Goal: Browse casually

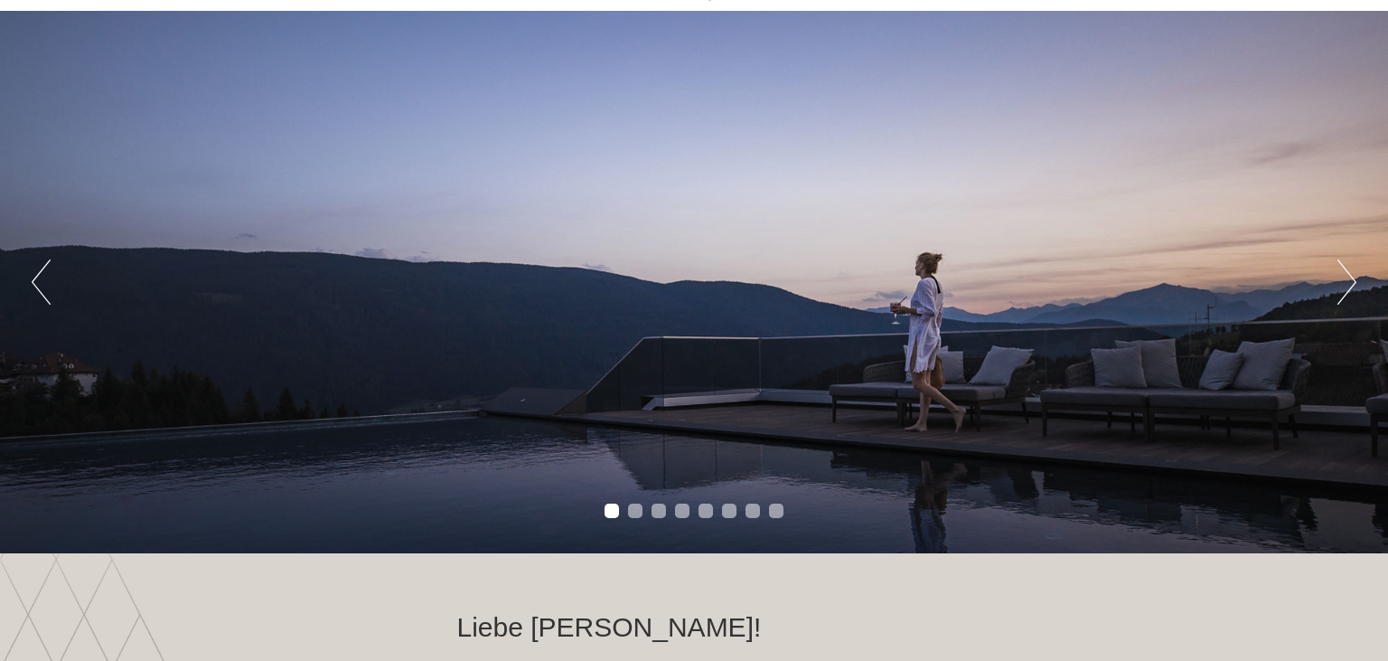
scroll to position [127, 0]
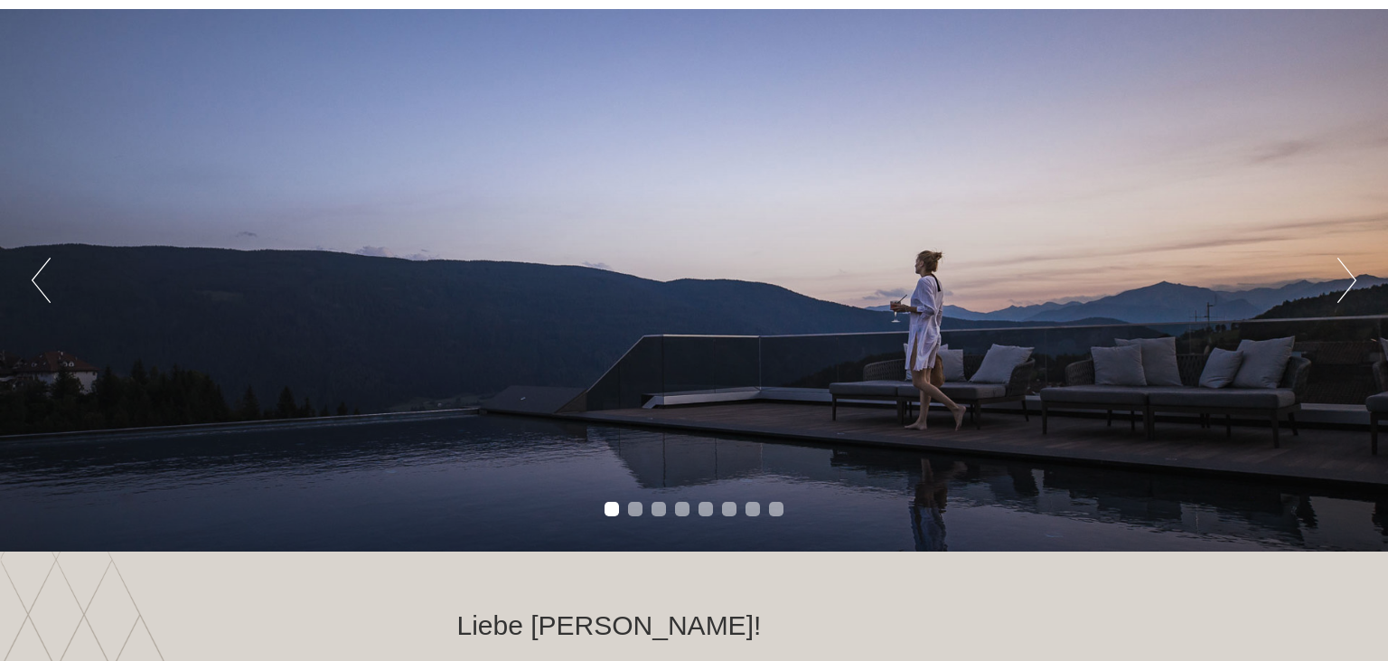
click at [1343, 280] on button "Next" at bounding box center [1347, 280] width 19 height 45
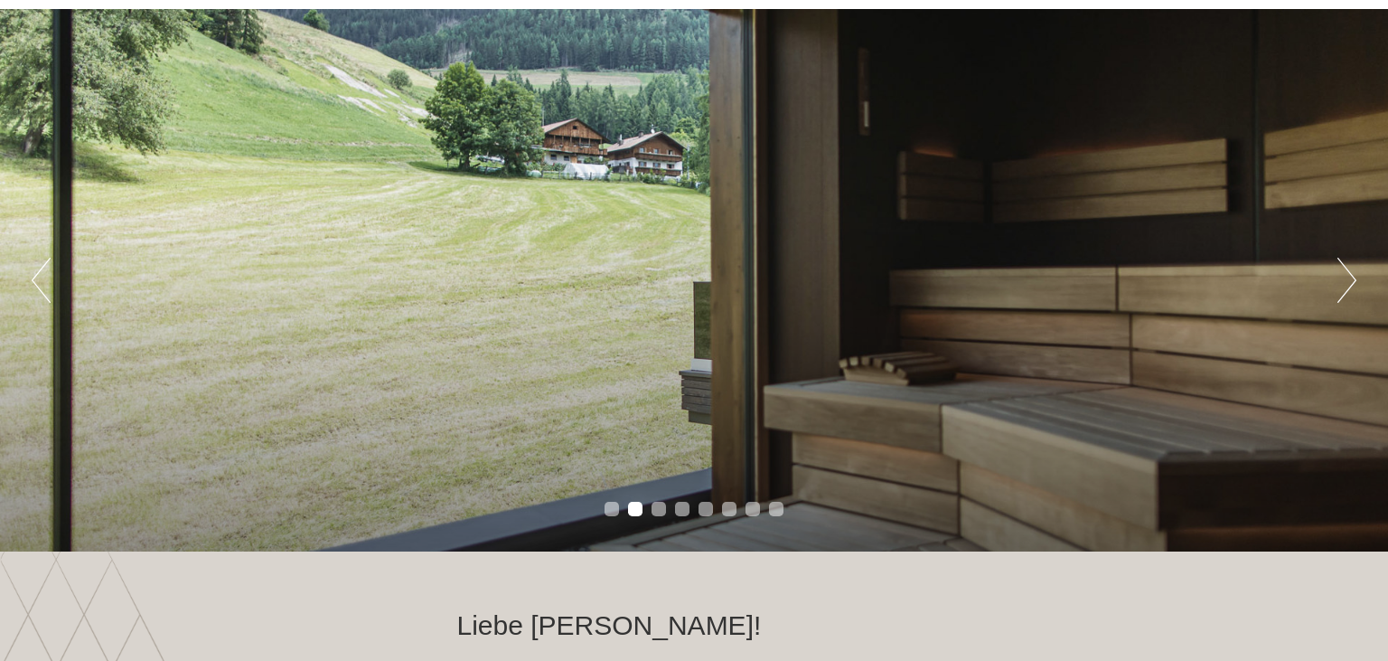
click at [1343, 280] on button "Next" at bounding box center [1347, 280] width 19 height 45
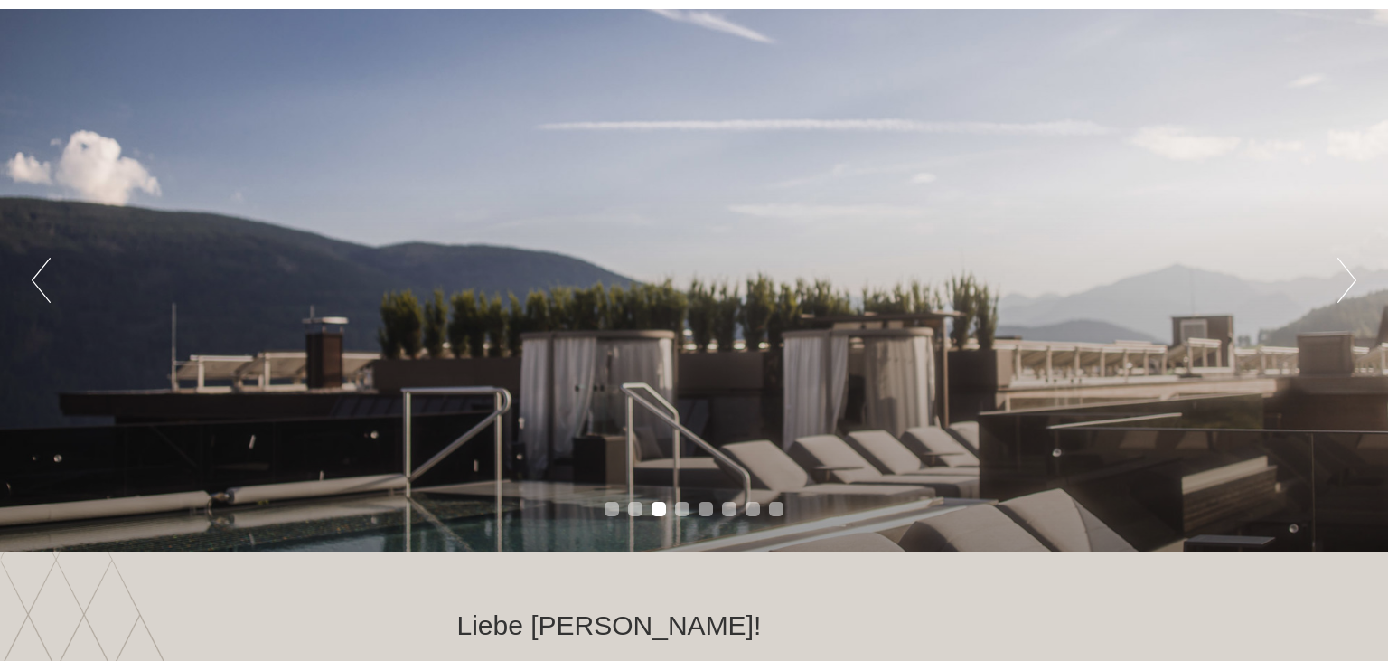
click at [1343, 280] on button "Next" at bounding box center [1347, 280] width 19 height 45
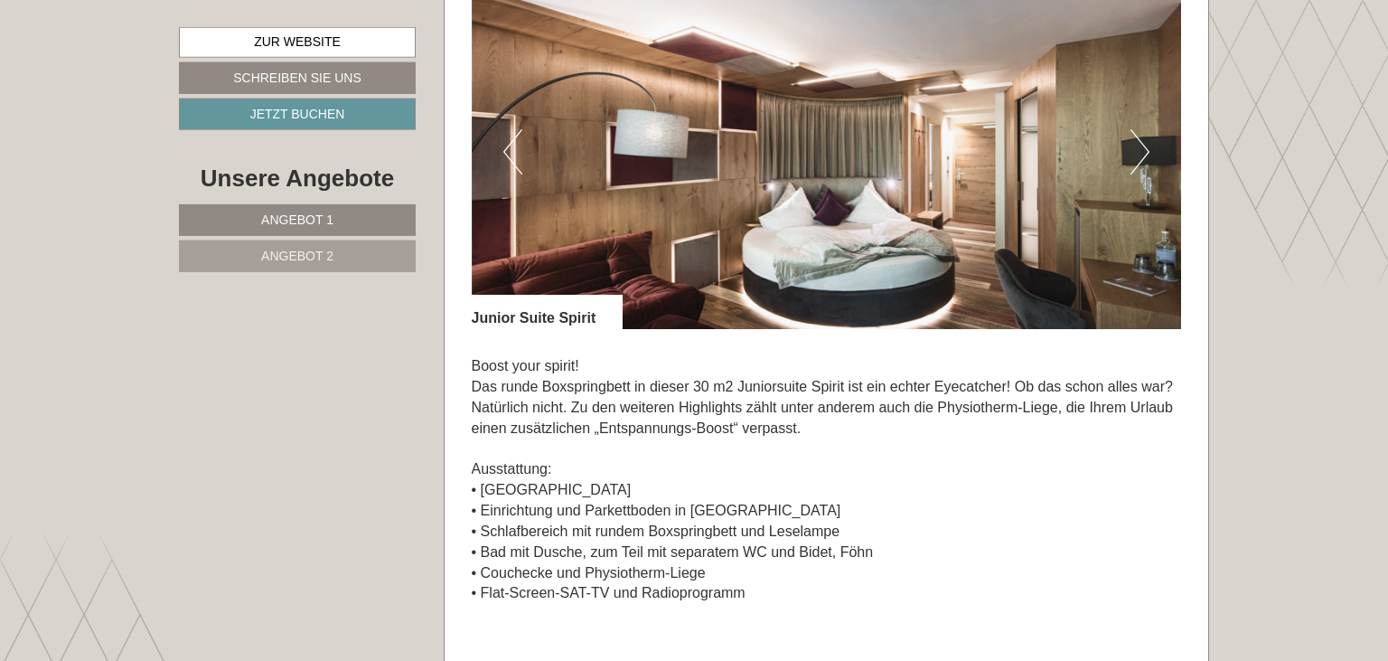
scroll to position [1262, 0]
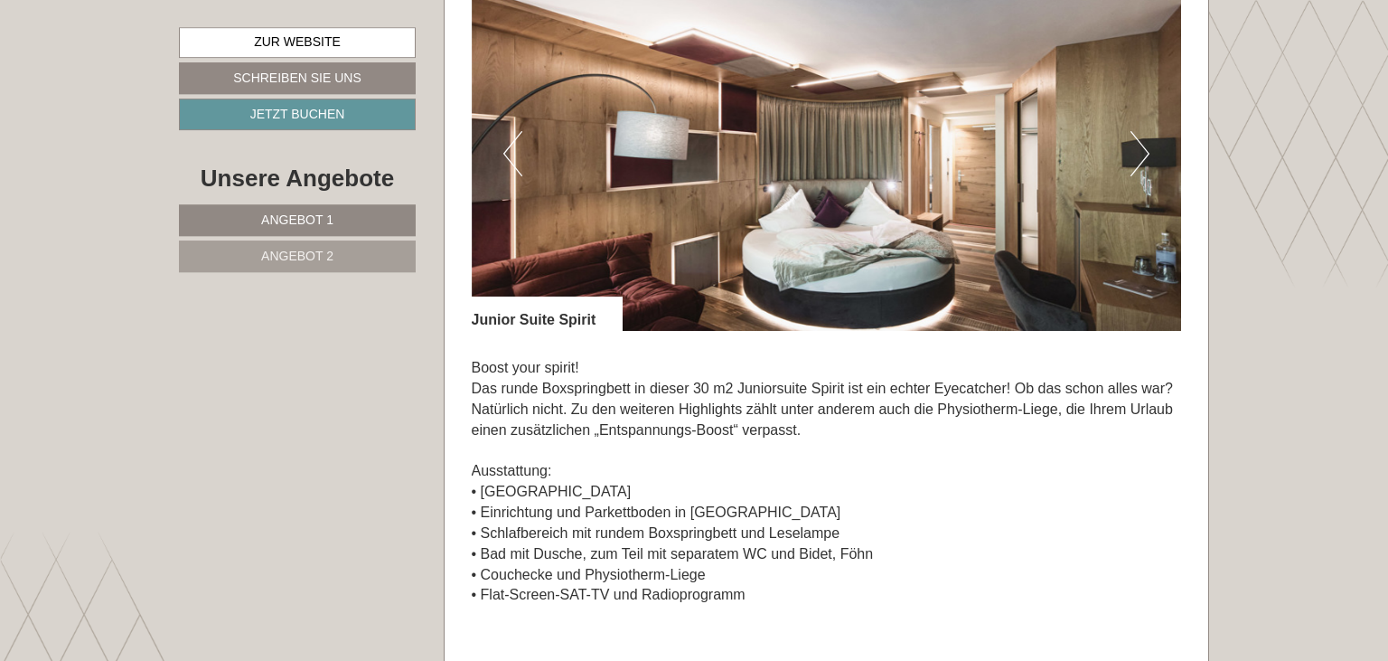
click at [1144, 142] on button "Next" at bounding box center [1140, 153] width 19 height 45
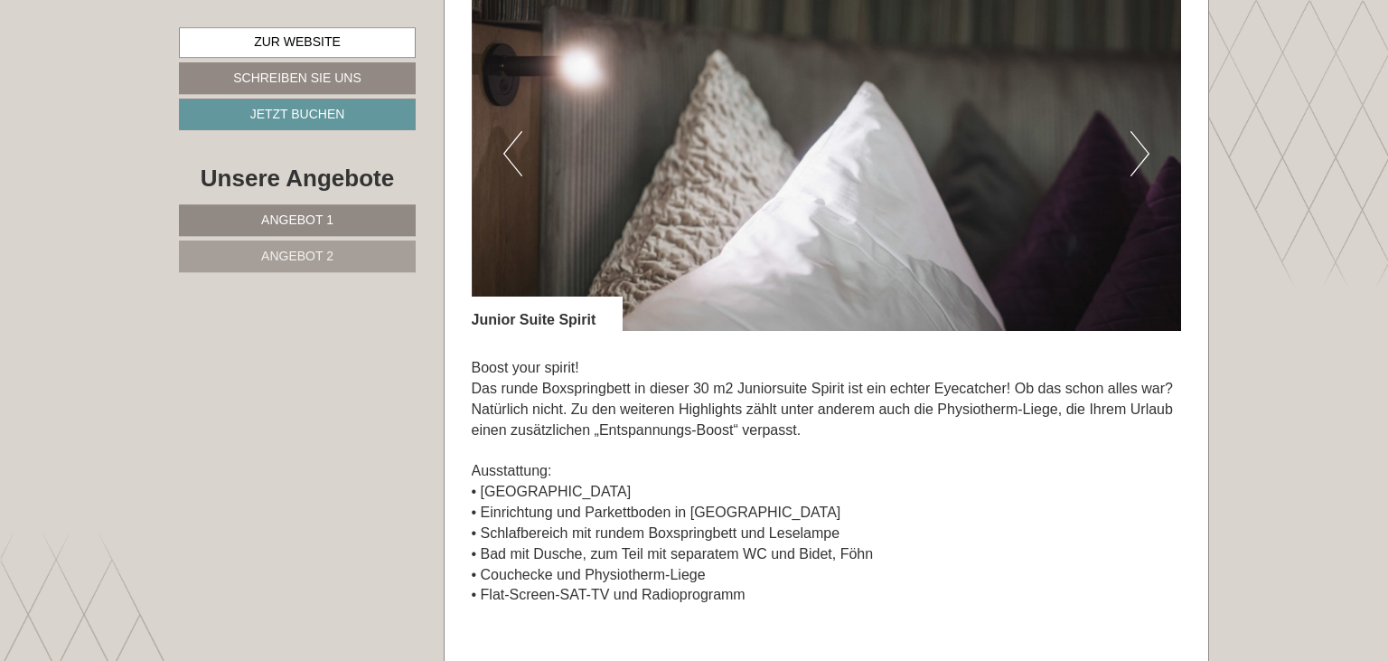
click at [1144, 142] on button "Next" at bounding box center [1140, 153] width 19 height 45
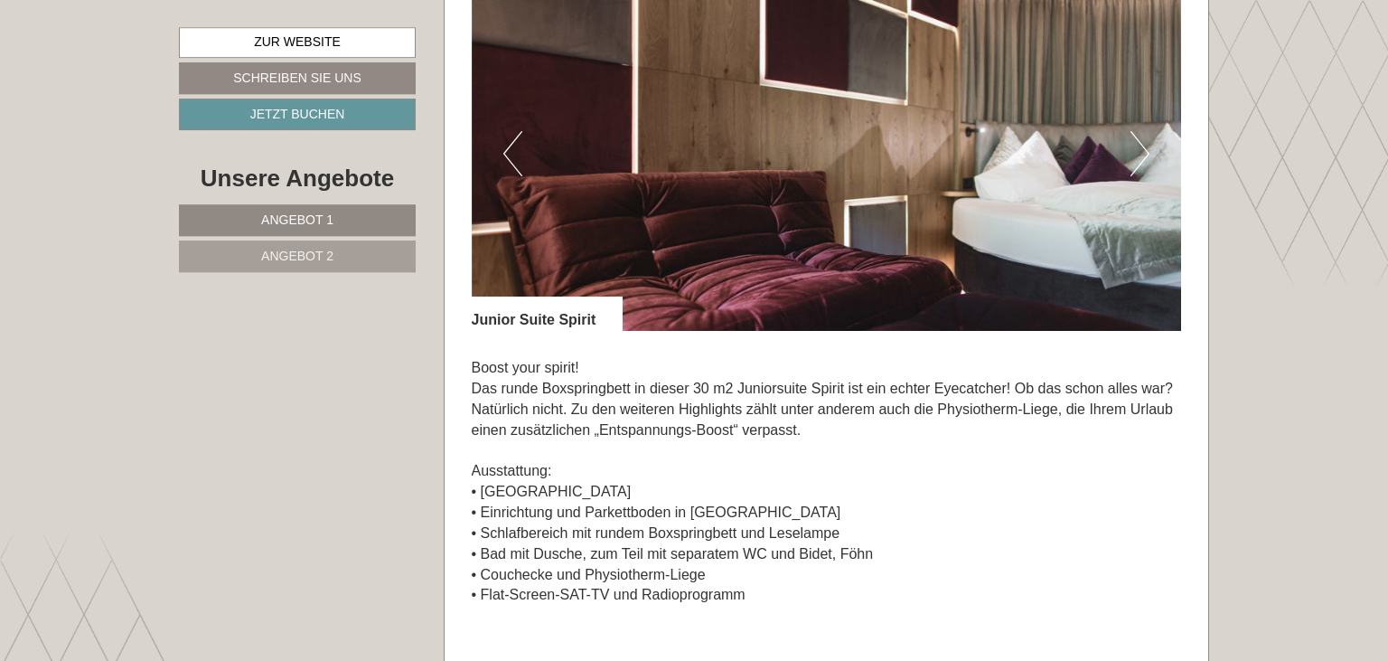
click at [1144, 142] on button "Next" at bounding box center [1140, 153] width 19 height 45
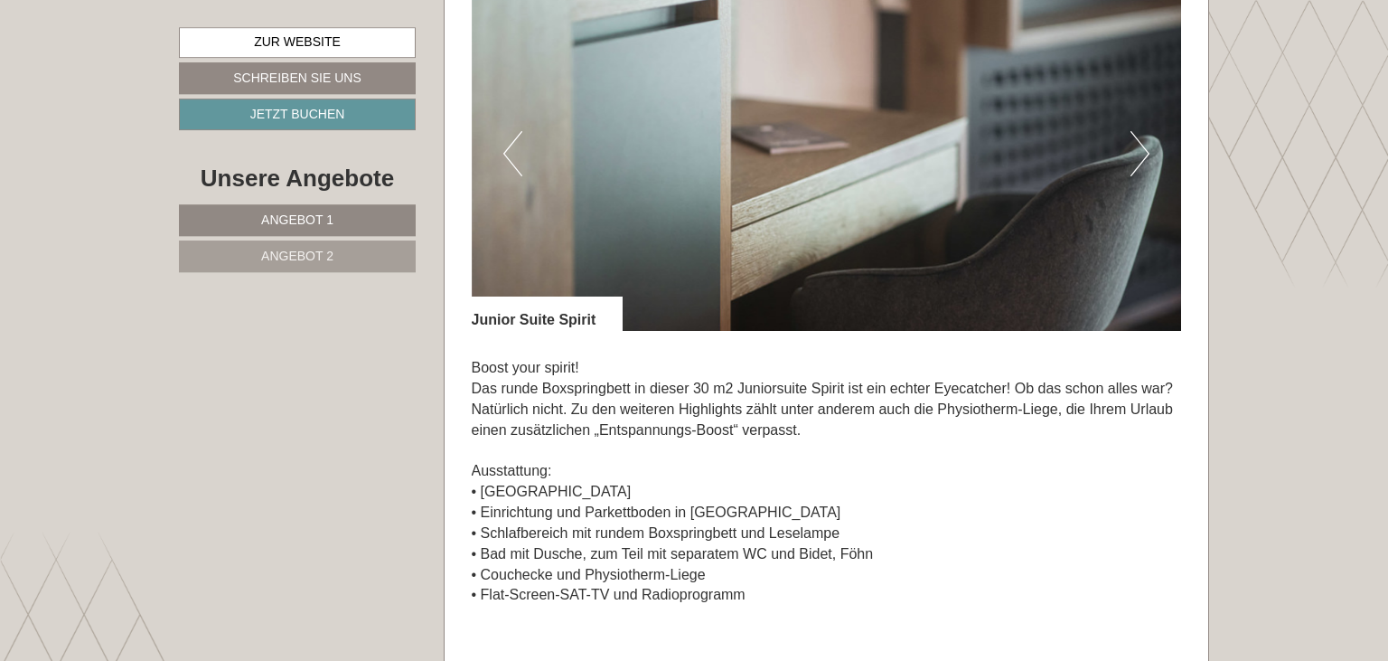
click at [1144, 142] on button "Next" at bounding box center [1140, 153] width 19 height 45
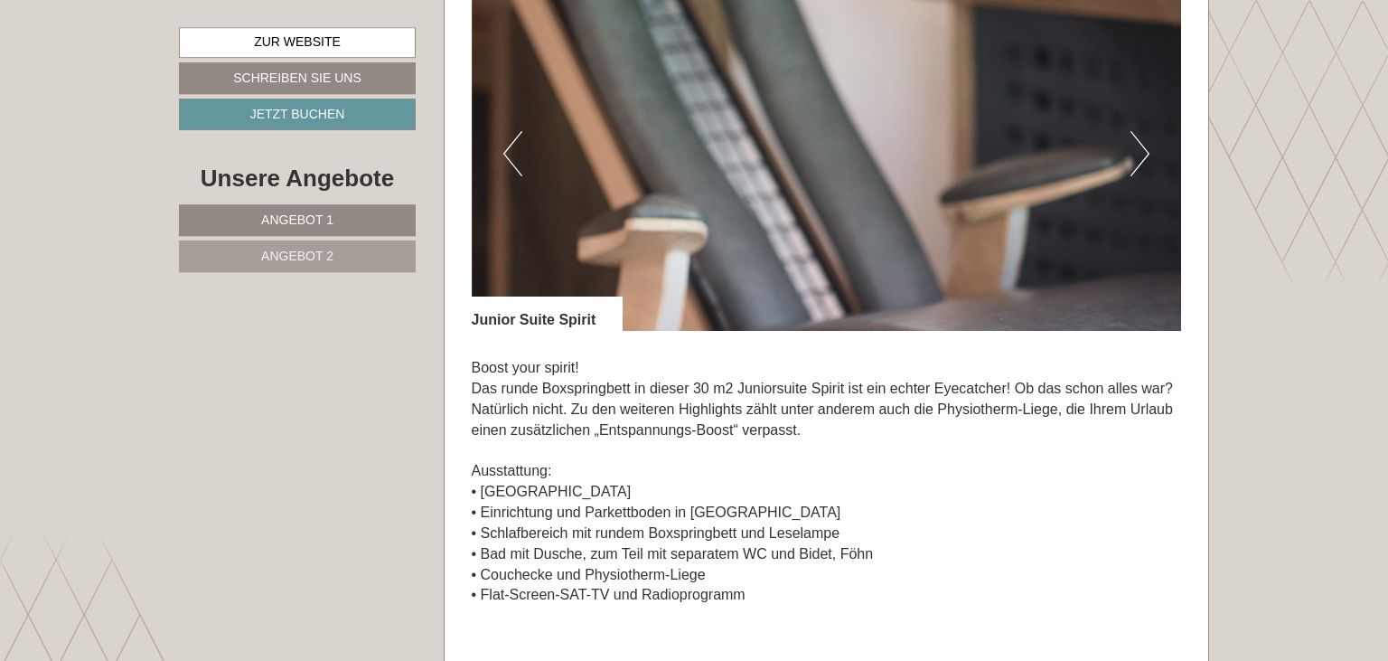
click at [1144, 142] on button "Next" at bounding box center [1140, 153] width 19 height 45
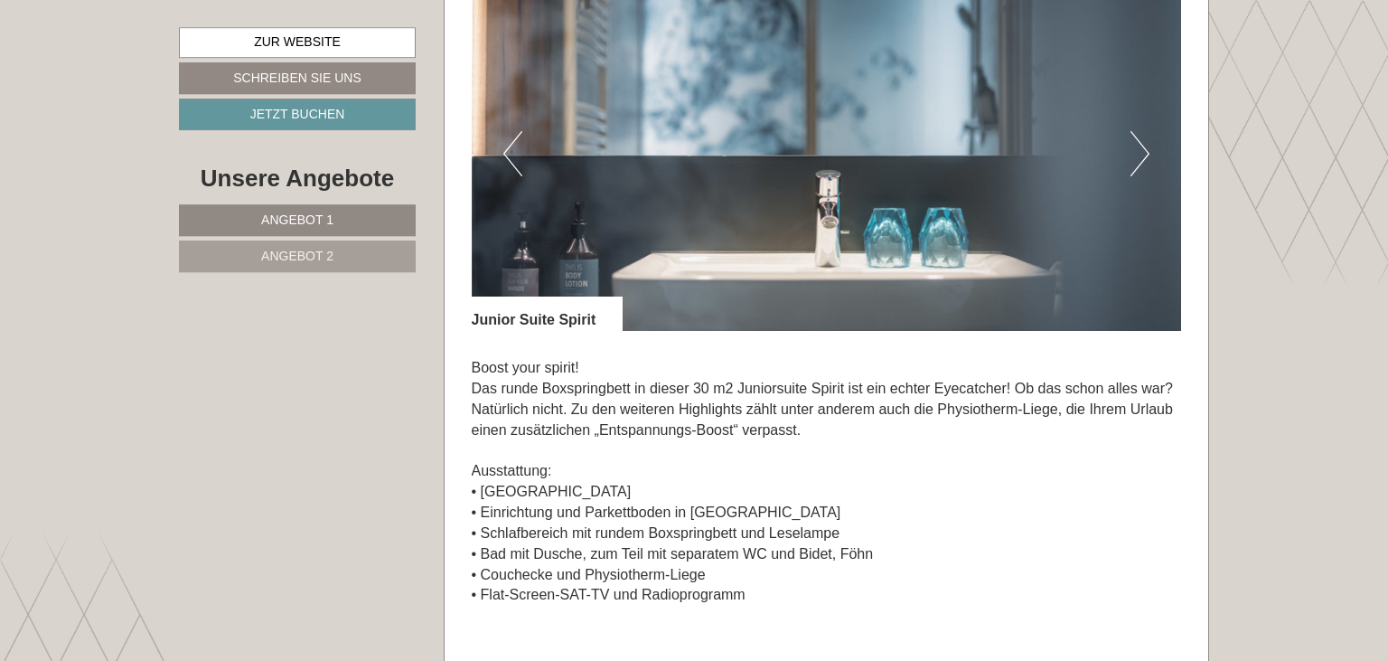
click at [1144, 142] on button "Next" at bounding box center [1140, 153] width 19 height 45
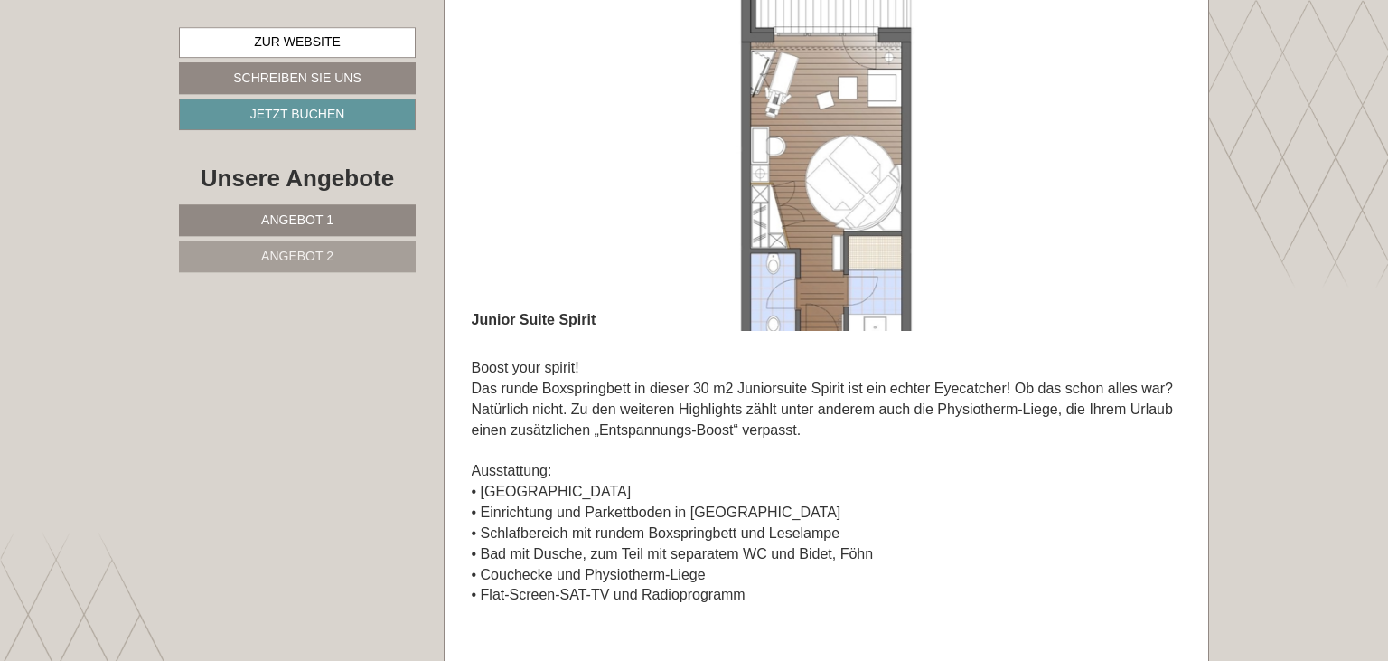
click at [1144, 142] on button "Next" at bounding box center [1140, 153] width 19 height 45
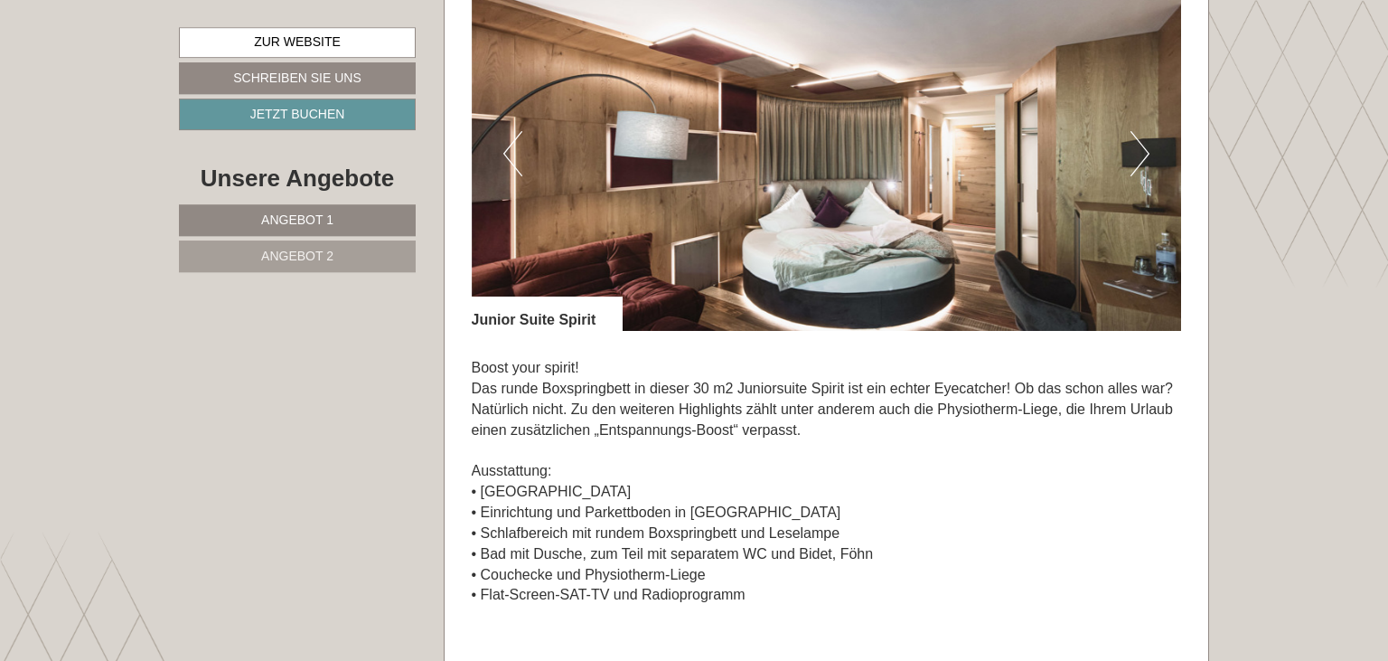
click at [1144, 142] on button "Next" at bounding box center [1140, 153] width 19 height 45
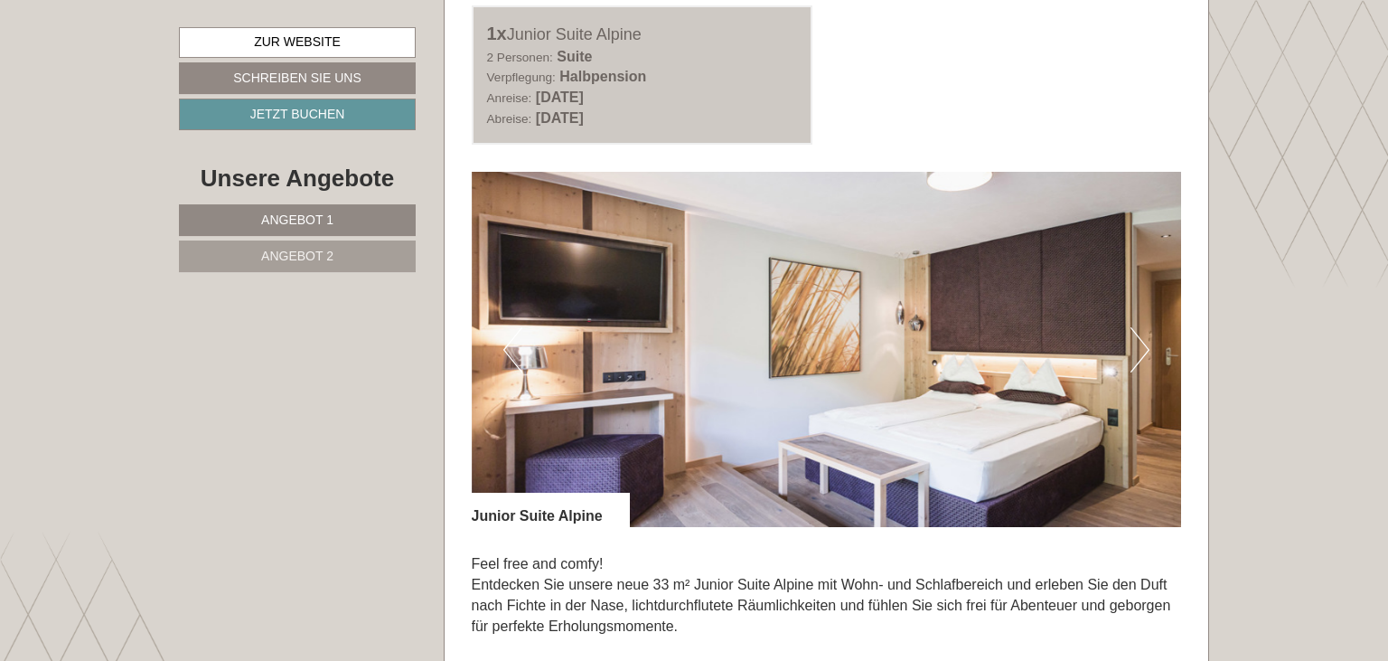
scroll to position [2376, 0]
click at [1137, 330] on button "Next" at bounding box center [1140, 348] width 19 height 45
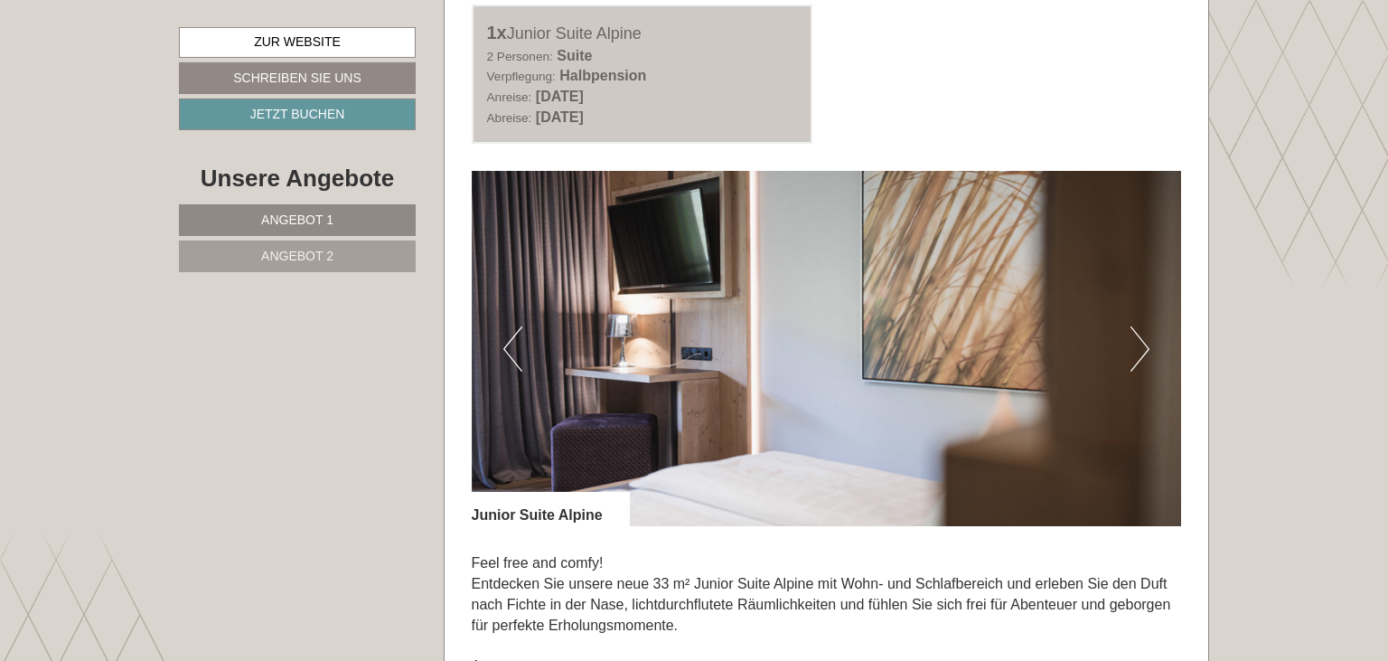
click at [1137, 330] on button "Next" at bounding box center [1140, 348] width 19 height 45
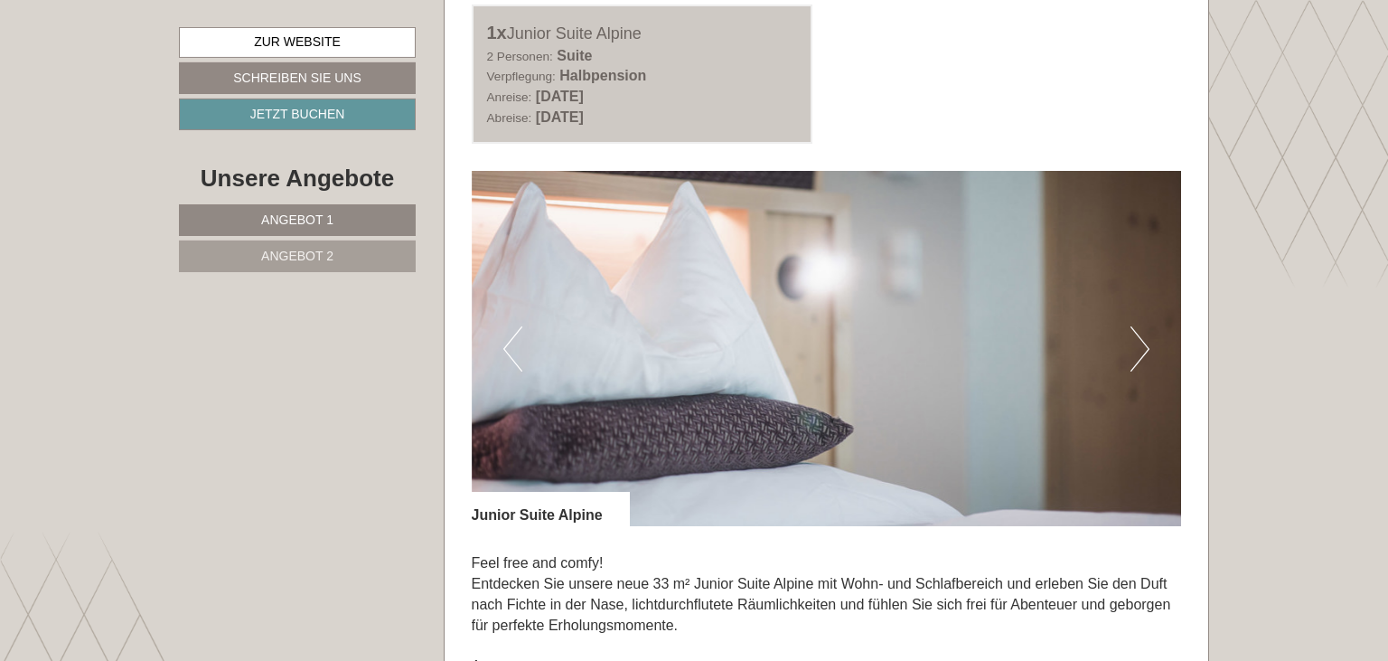
click at [1137, 330] on button "Next" at bounding box center [1140, 348] width 19 height 45
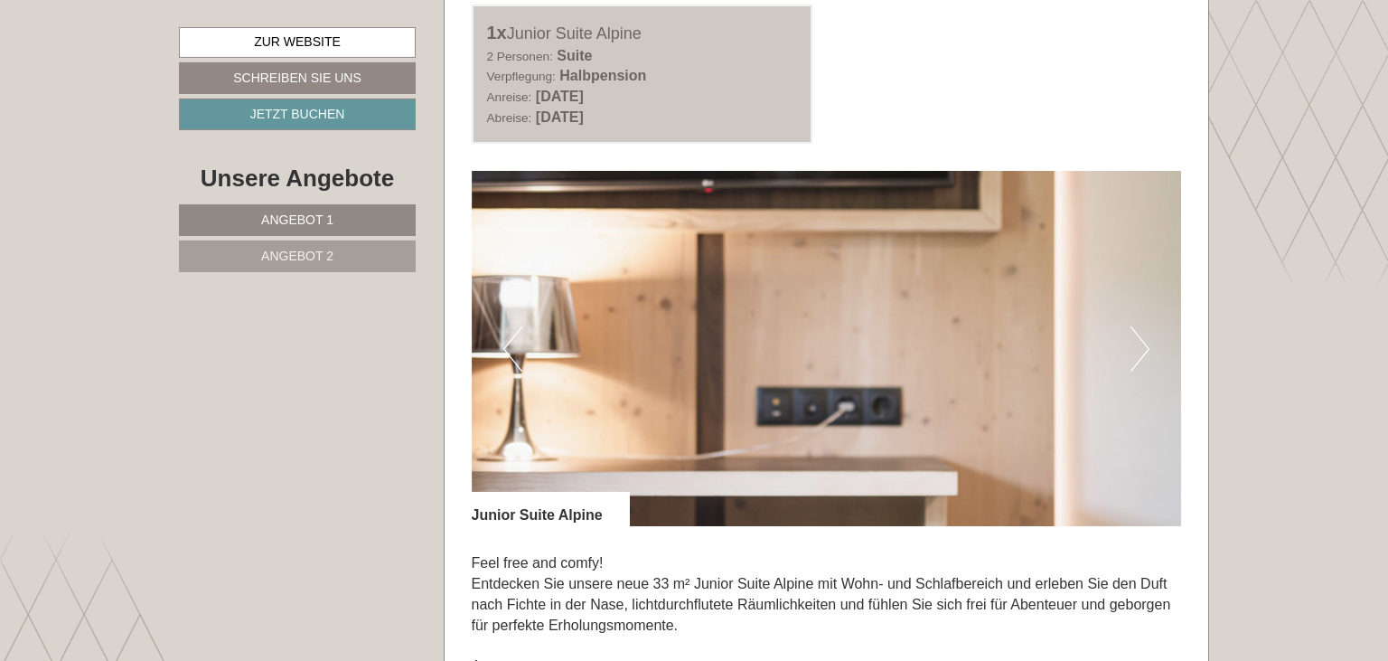
click at [1137, 330] on button "Next" at bounding box center [1140, 348] width 19 height 45
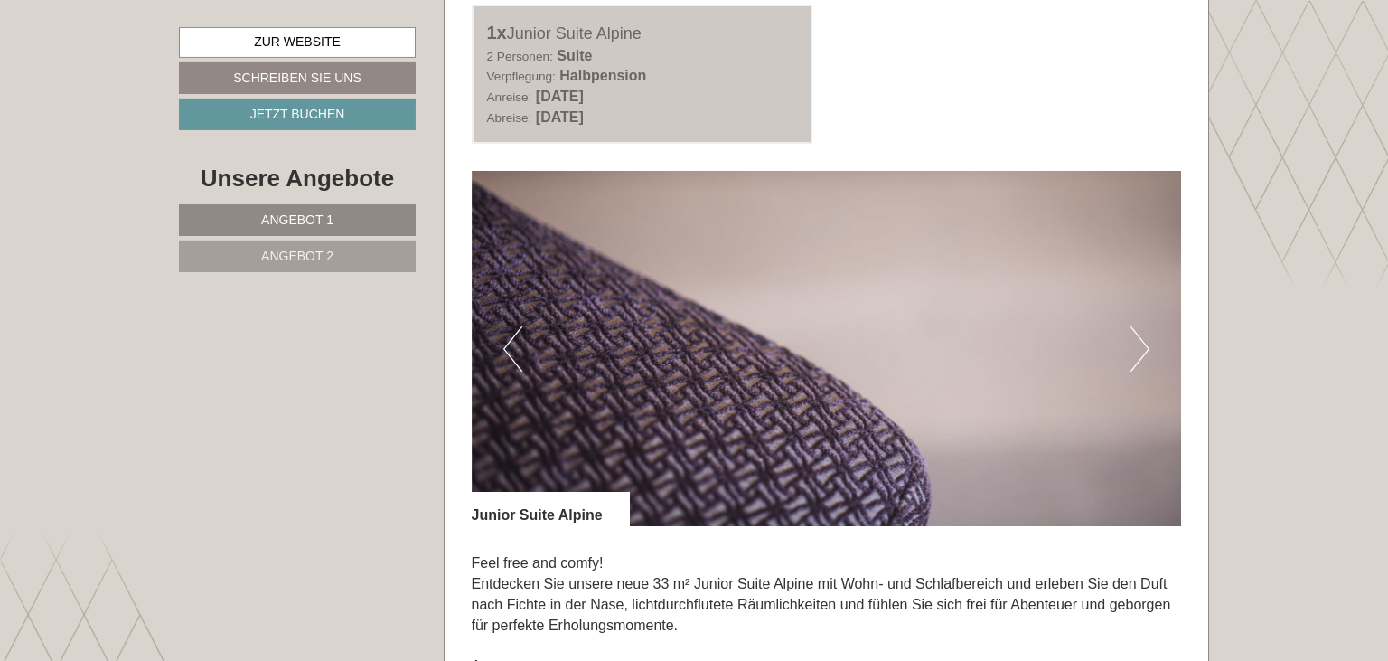
click at [1137, 330] on button "Next" at bounding box center [1140, 348] width 19 height 45
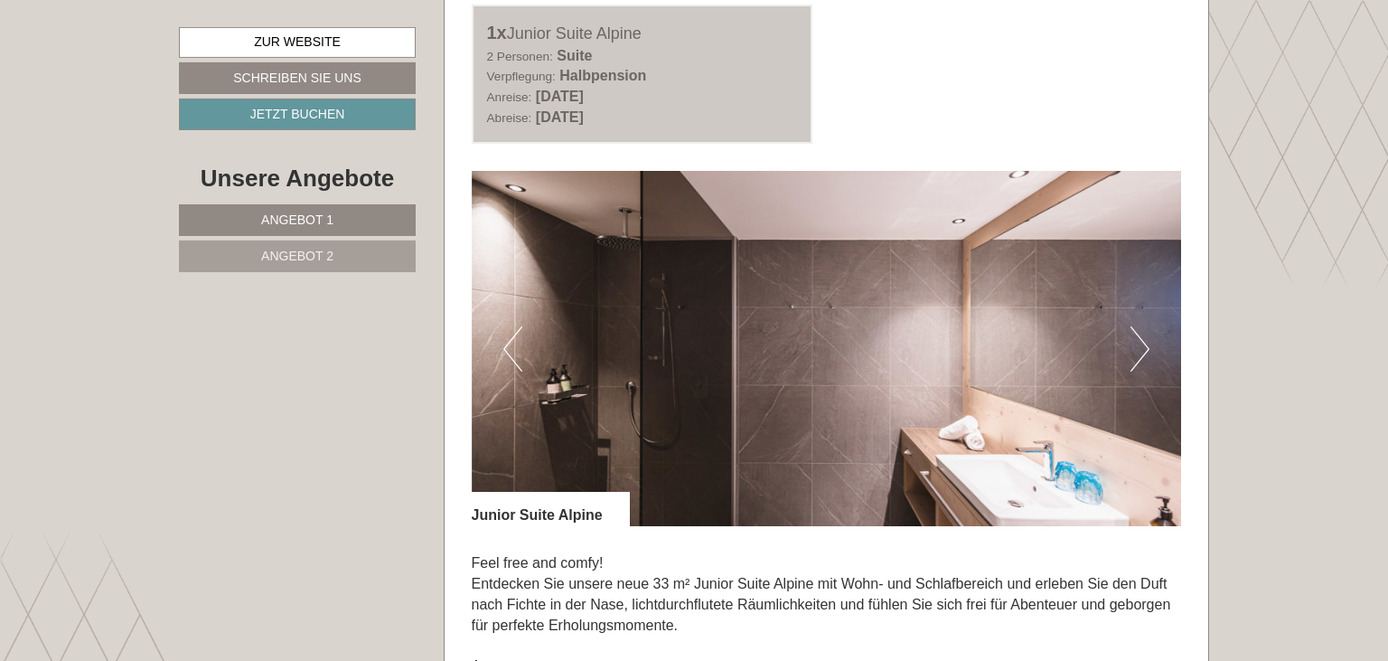
click at [1137, 330] on button "Next" at bounding box center [1140, 348] width 19 height 45
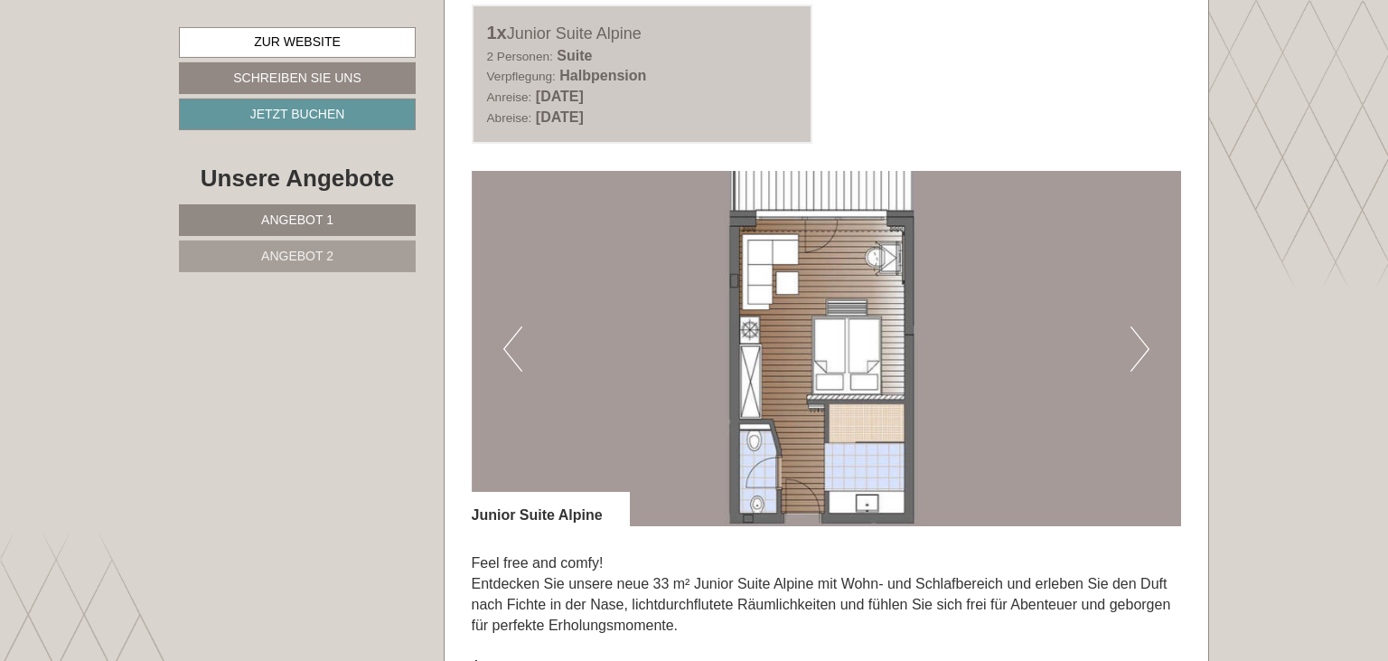
click at [1137, 330] on button "Next" at bounding box center [1140, 348] width 19 height 45
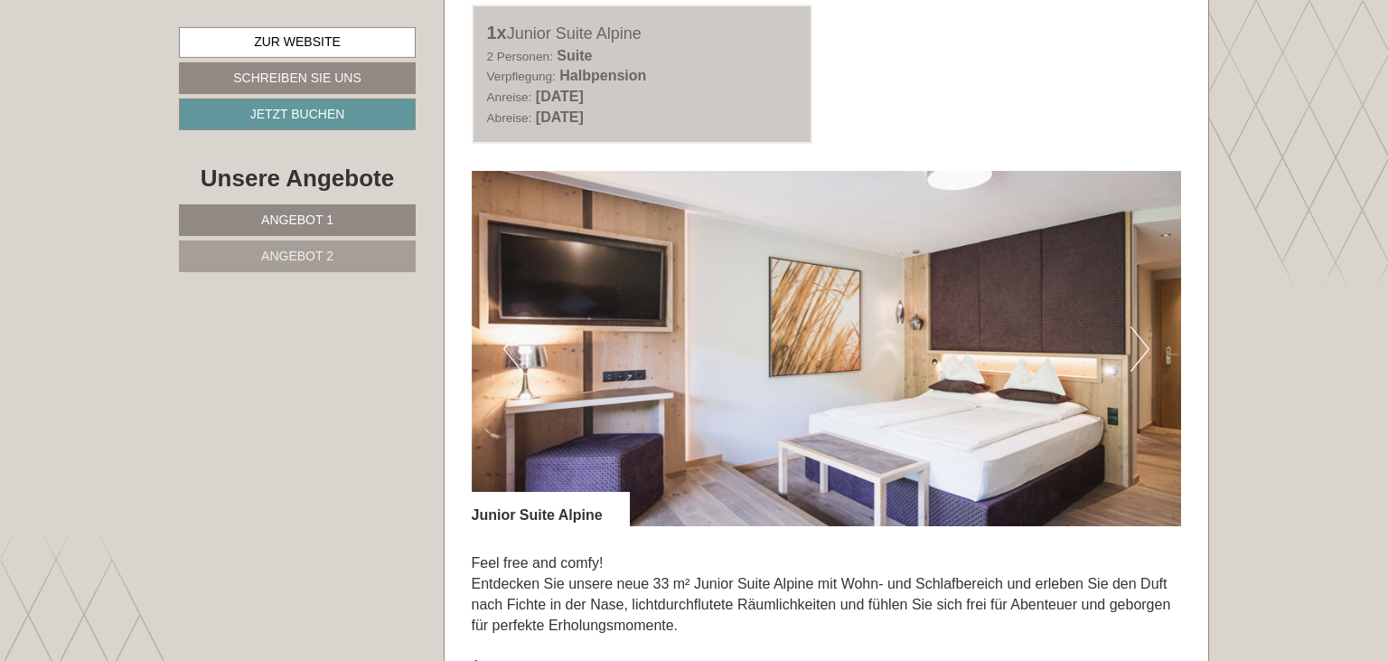
click at [1137, 330] on button "Next" at bounding box center [1140, 348] width 19 height 45
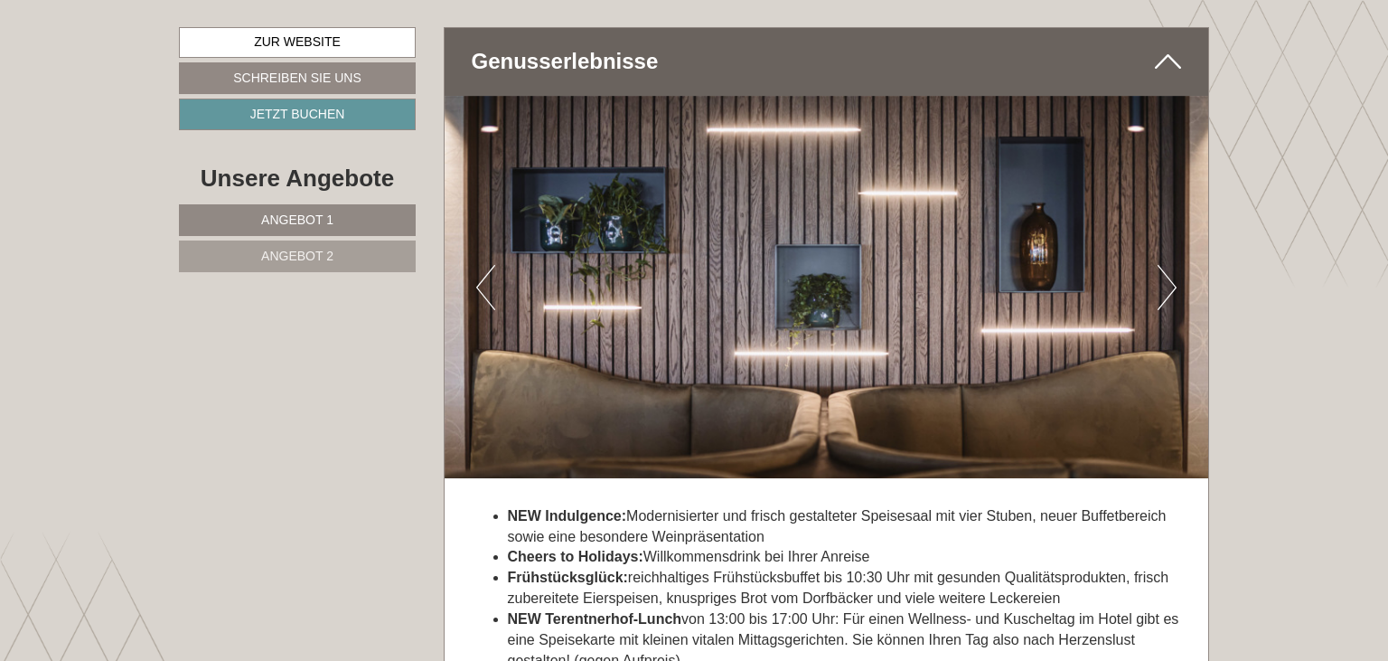
scroll to position [3793, 0]
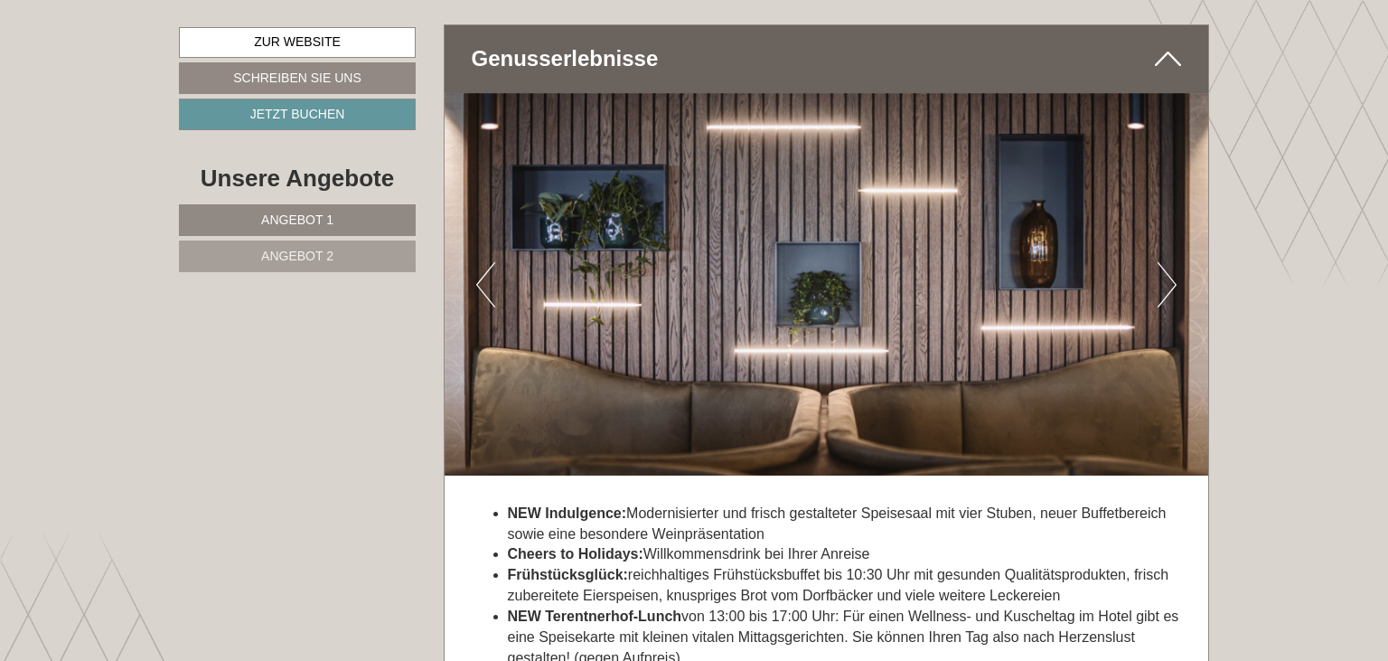
click at [1168, 287] on button "Next" at bounding box center [1167, 284] width 19 height 45
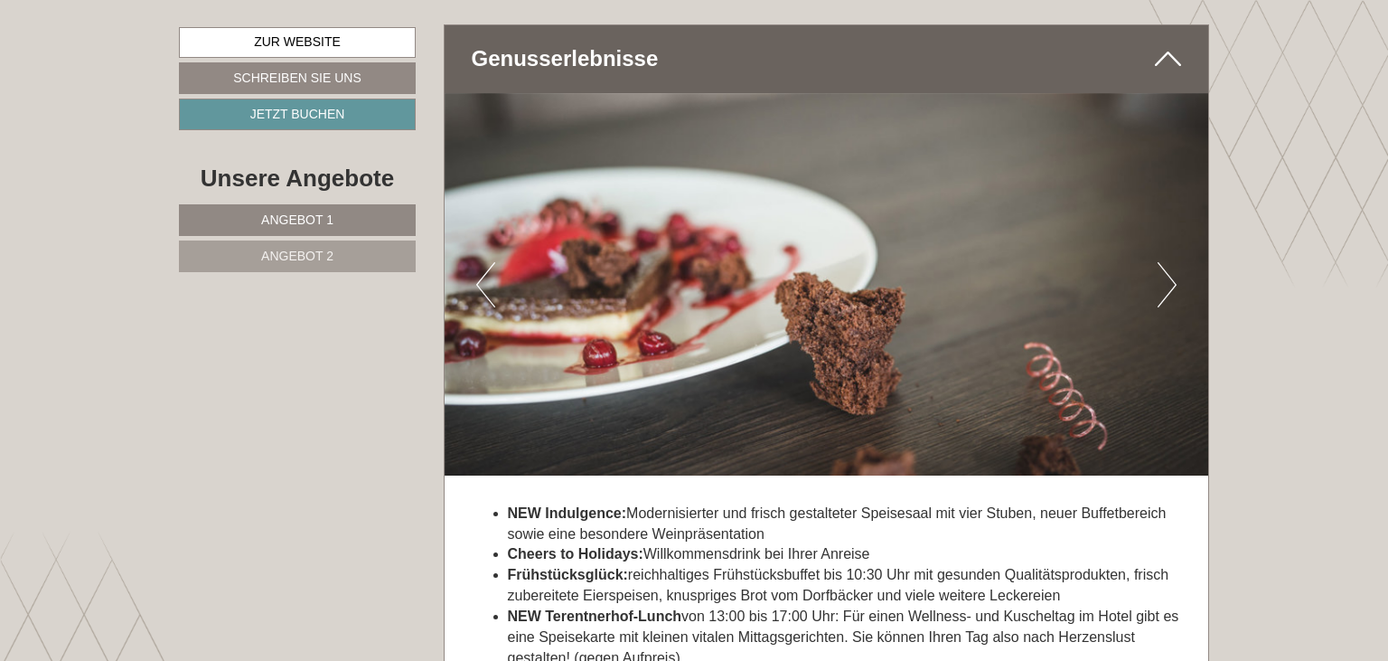
click at [1168, 287] on button "Next" at bounding box center [1167, 284] width 19 height 45
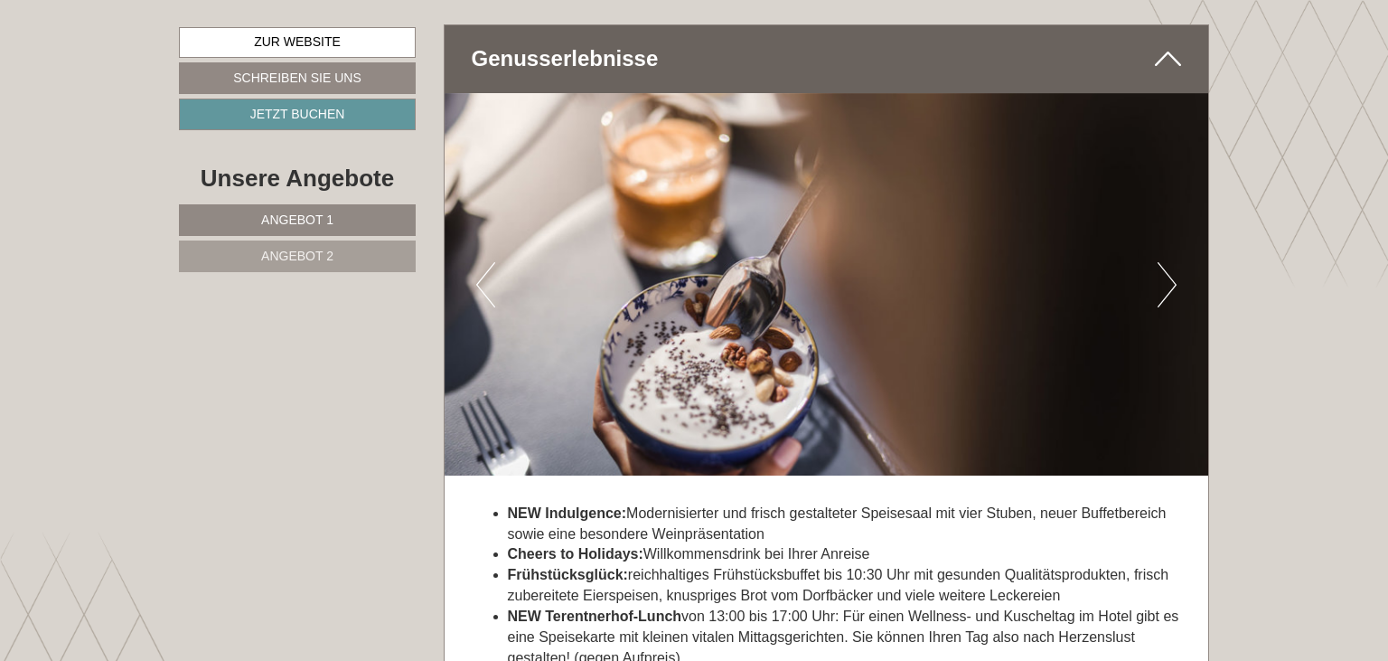
click at [1168, 287] on button "Next" at bounding box center [1167, 284] width 19 height 45
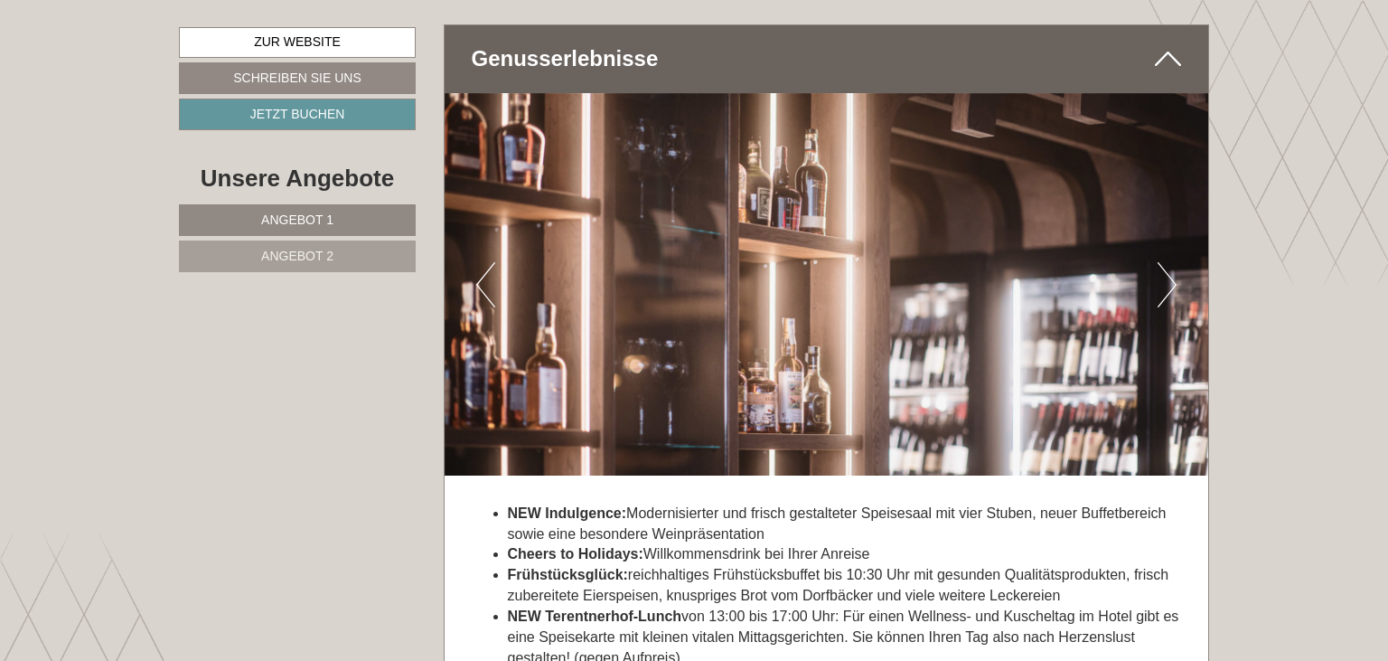
click at [1168, 287] on button "Next" at bounding box center [1167, 284] width 19 height 45
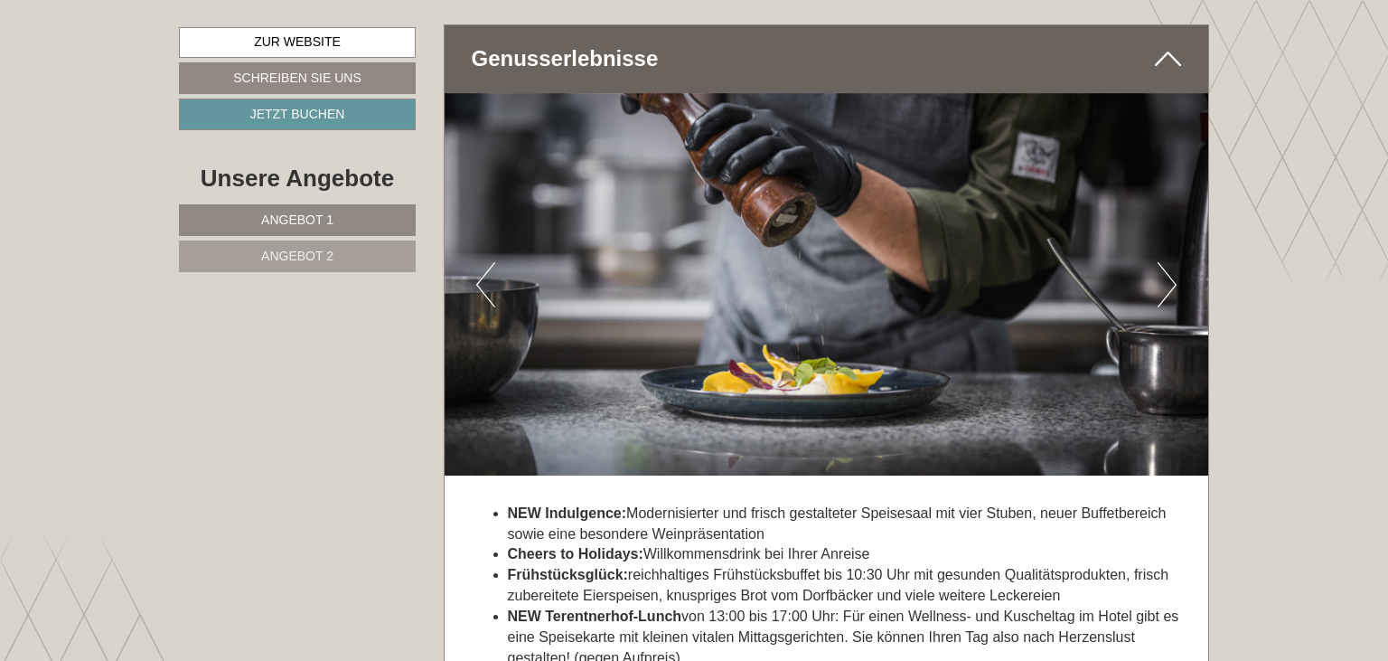
click at [1168, 287] on button "Next" at bounding box center [1167, 284] width 19 height 45
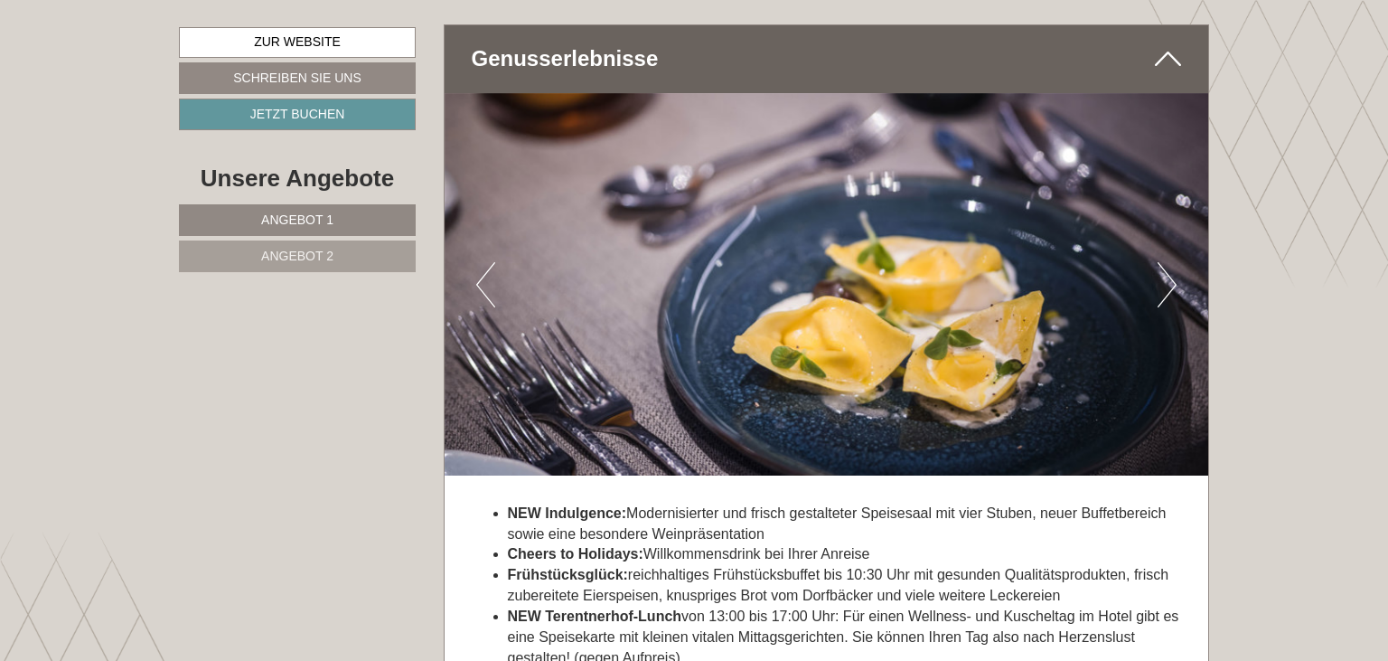
click at [1168, 287] on button "Next" at bounding box center [1167, 284] width 19 height 45
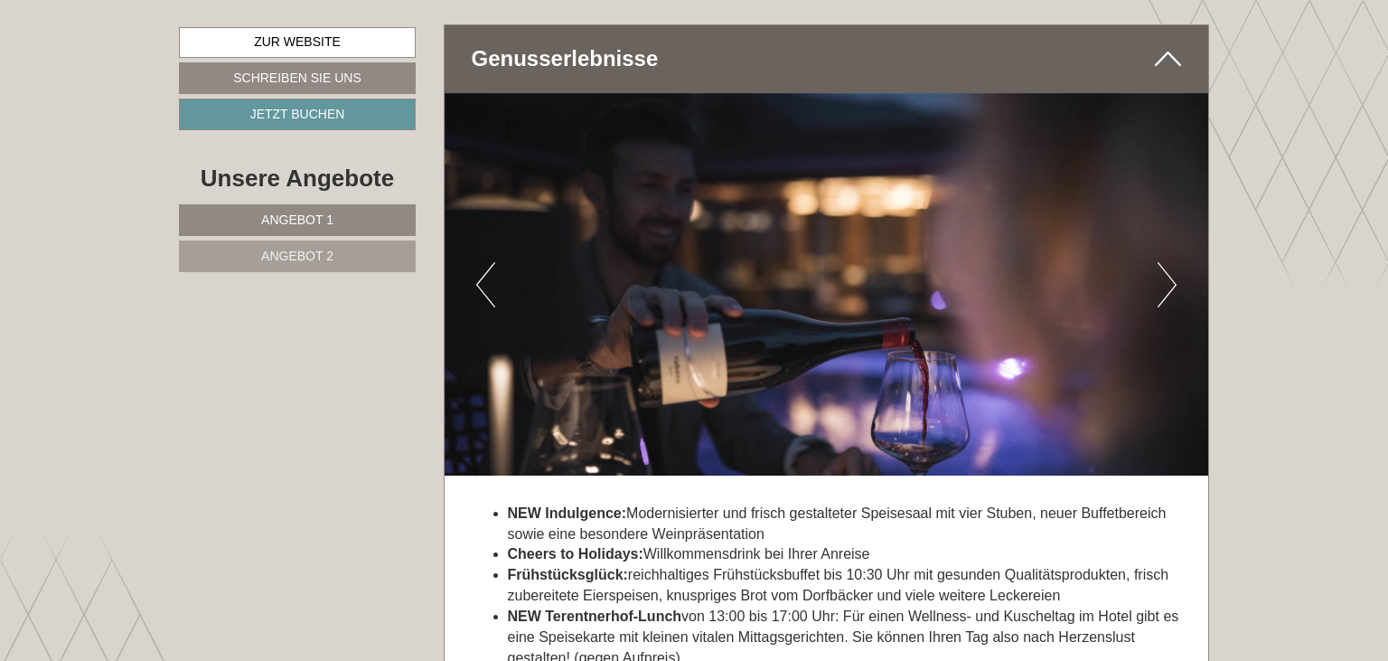
click at [1168, 287] on button "Next" at bounding box center [1167, 284] width 19 height 45
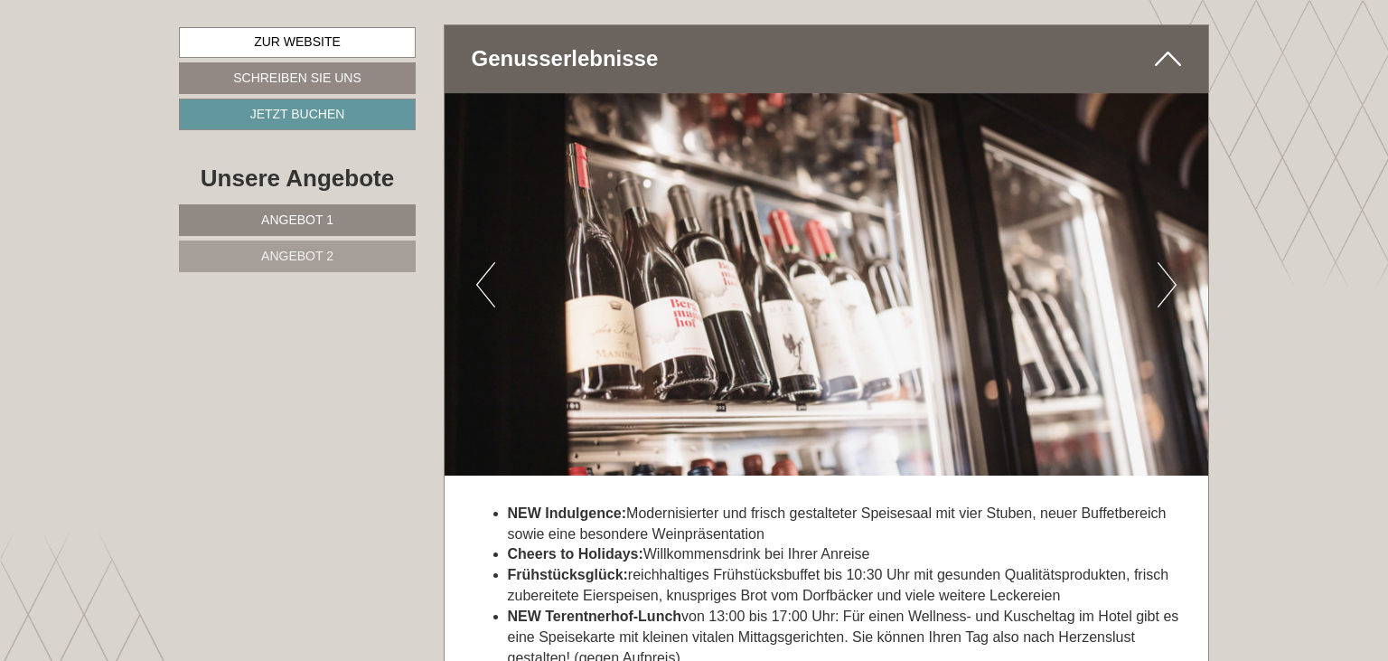
click at [1168, 287] on button "Next" at bounding box center [1167, 284] width 19 height 45
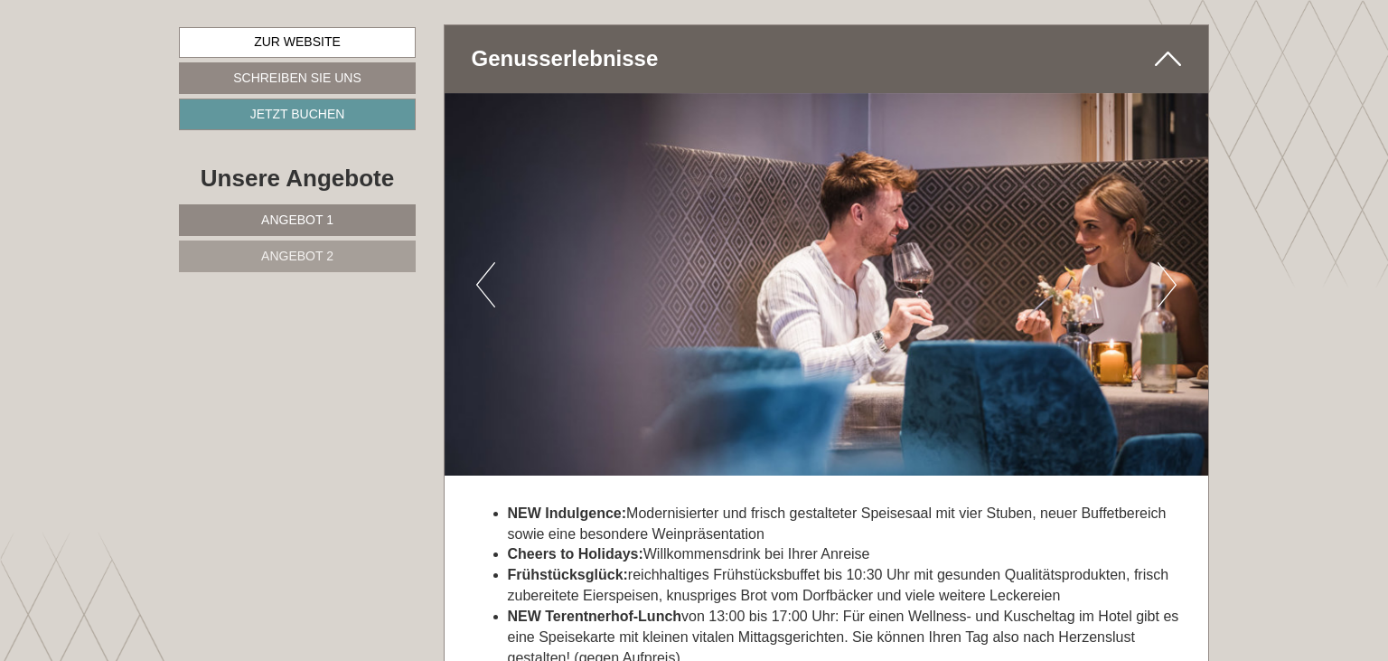
click at [1168, 287] on button "Next" at bounding box center [1167, 284] width 19 height 45
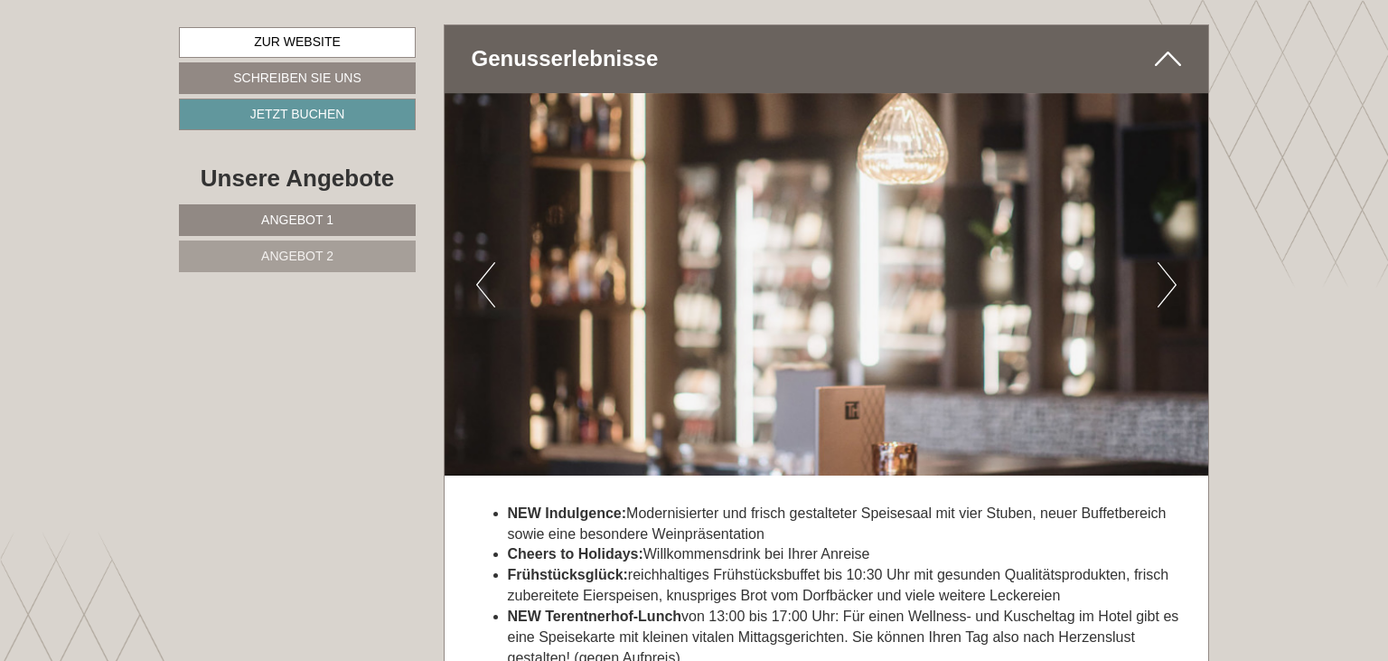
click at [1168, 287] on button "Next" at bounding box center [1167, 284] width 19 height 45
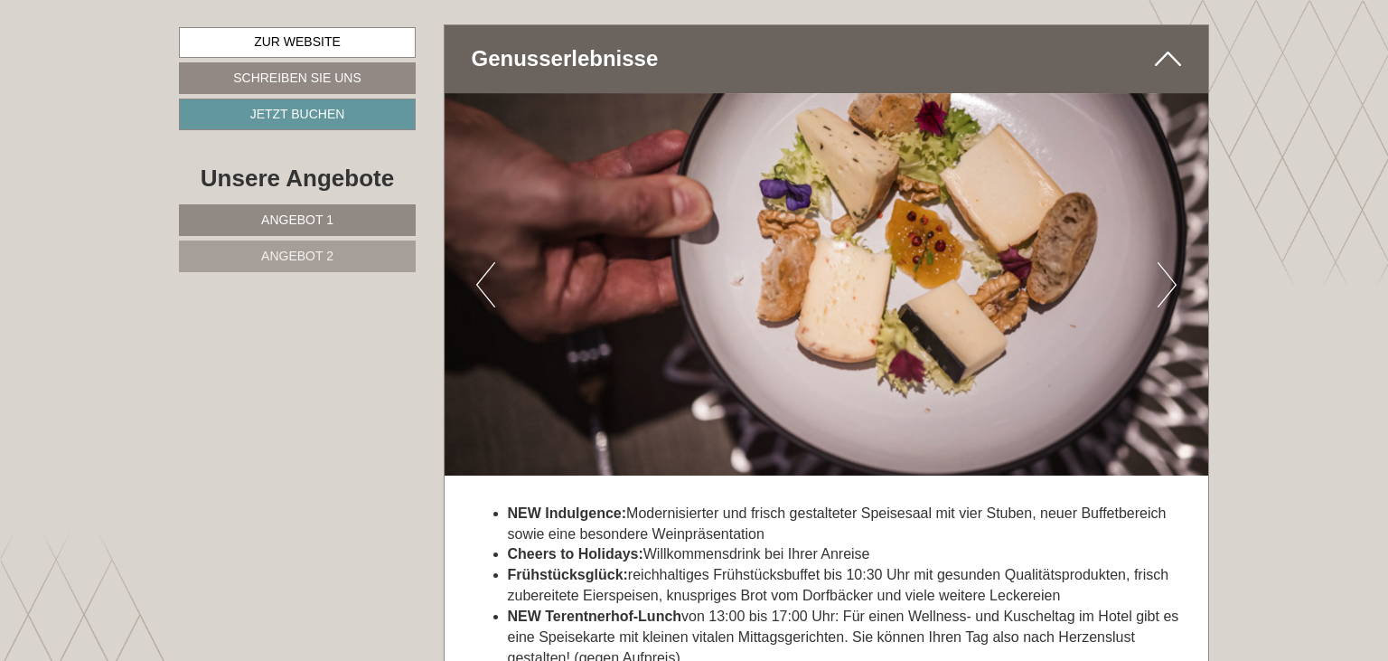
click at [1168, 287] on button "Next" at bounding box center [1167, 284] width 19 height 45
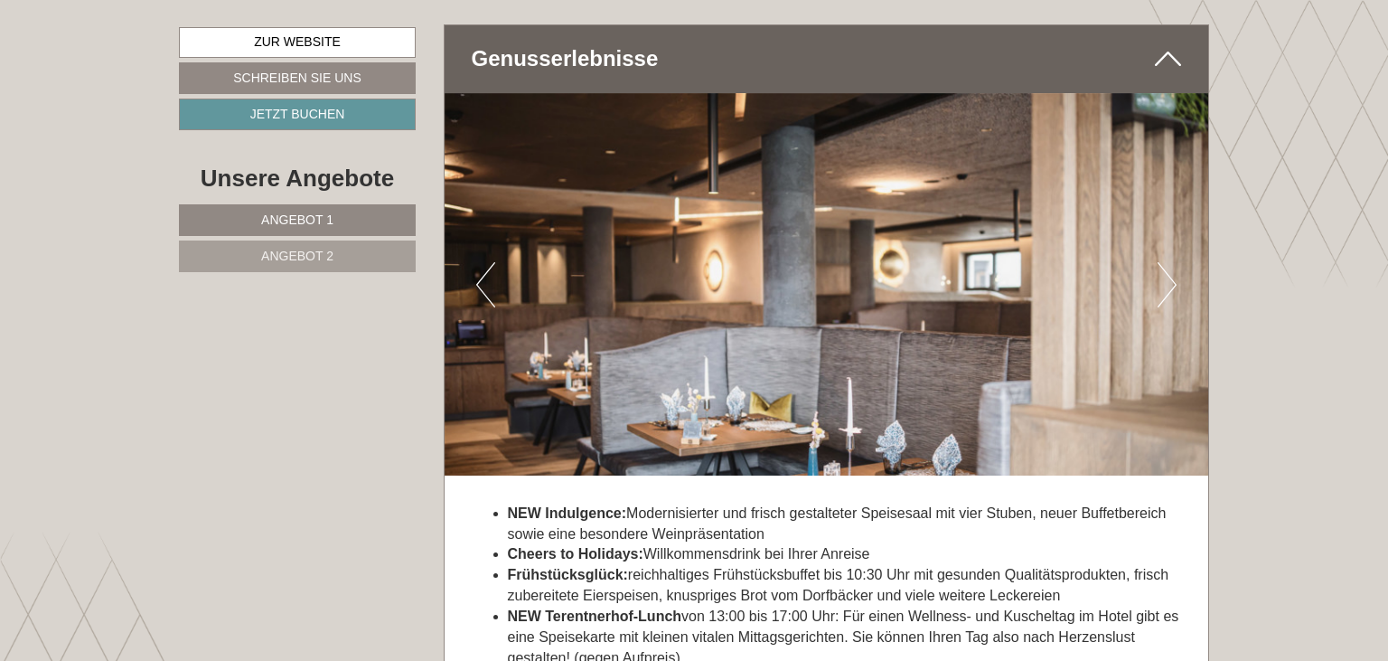
click at [1168, 287] on button "Next" at bounding box center [1167, 284] width 19 height 45
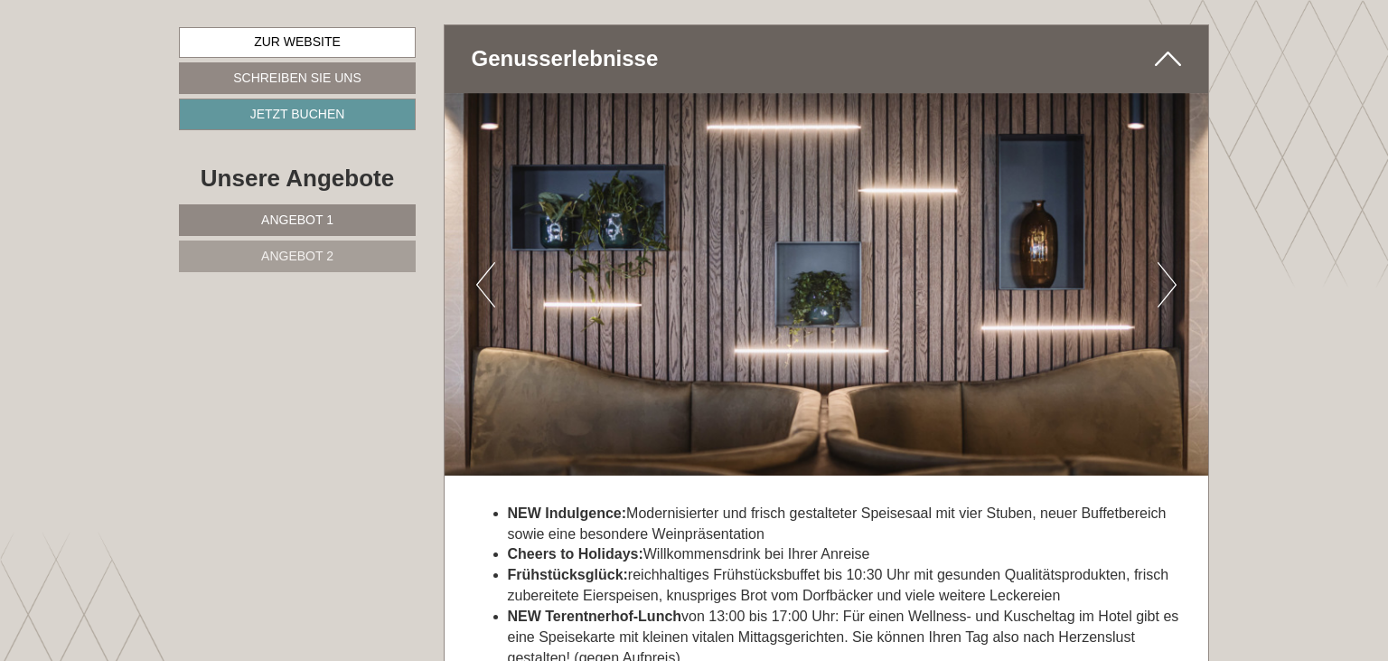
click at [1168, 287] on button "Next" at bounding box center [1167, 284] width 19 height 45
